Goal: Task Accomplishment & Management: Manage account settings

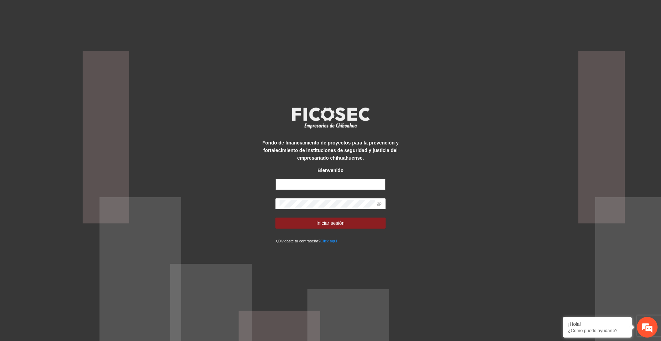
click at [332, 186] on input "text" at bounding box center [331, 184] width 110 height 11
type input "**********"
click at [340, 220] on span "Iniciar sesión" at bounding box center [331, 223] width 28 height 8
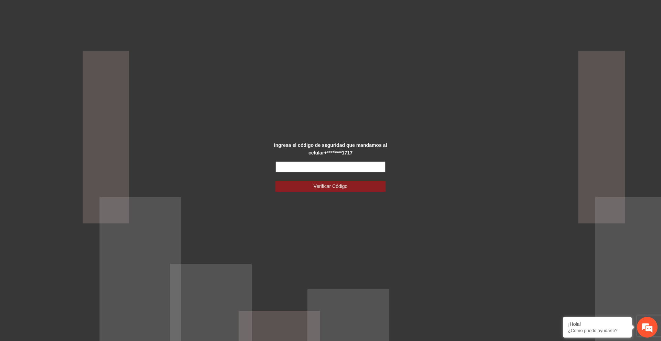
click at [307, 166] on input "text" at bounding box center [331, 166] width 110 height 11
type input "******"
click at [353, 185] on button "Verificar Código" at bounding box center [331, 186] width 110 height 11
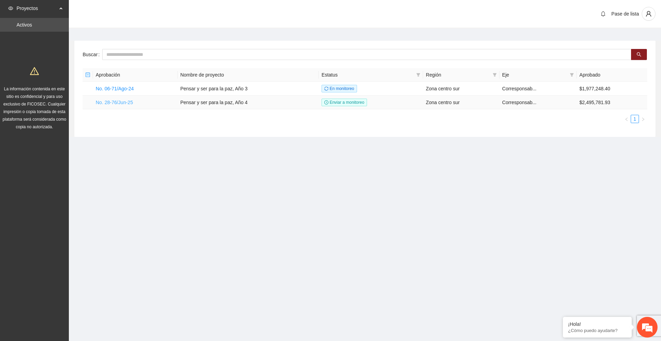
click at [123, 100] on link "No. 28-76/Jun-25" at bounding box center [114, 103] width 37 height 6
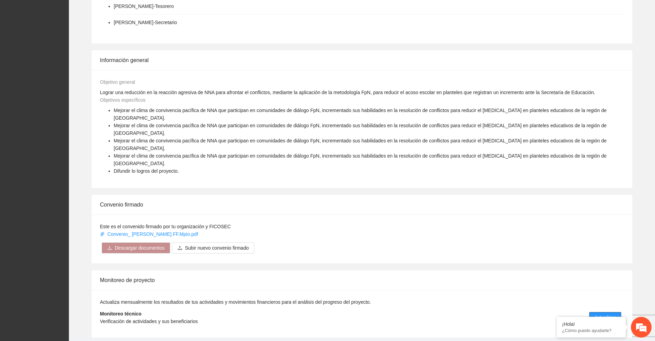
click at [610, 314] on span "Actualizar" at bounding box center [605, 318] width 21 height 8
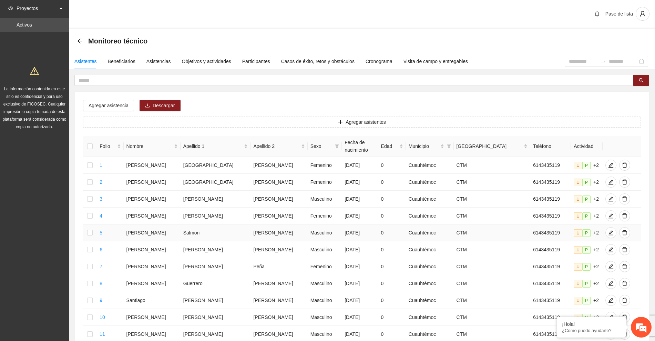
scroll to position [223, 0]
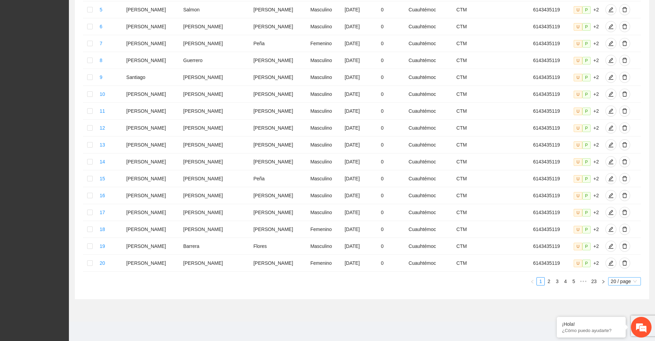
click at [623, 280] on span "20 / page" at bounding box center [624, 281] width 27 height 8
click at [557, 316] on em at bounding box center [556, 317] width 7 height 7
click at [630, 277] on div "20 / page" at bounding box center [624, 281] width 33 height 8
click at [616, 328] on div "100 / page" at bounding box center [624, 327] width 25 height 8
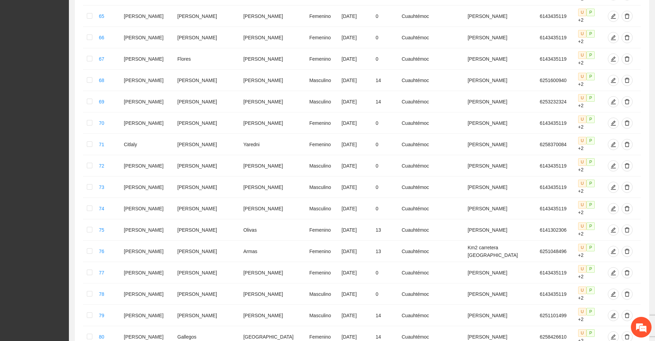
scroll to position [1578, 0]
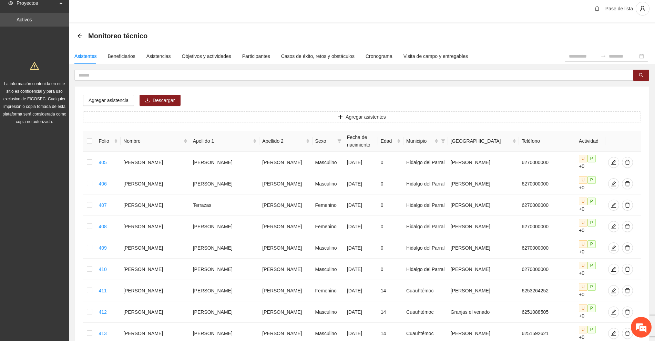
scroll to position [0, 0]
